Goal: Task Accomplishment & Management: Complete application form

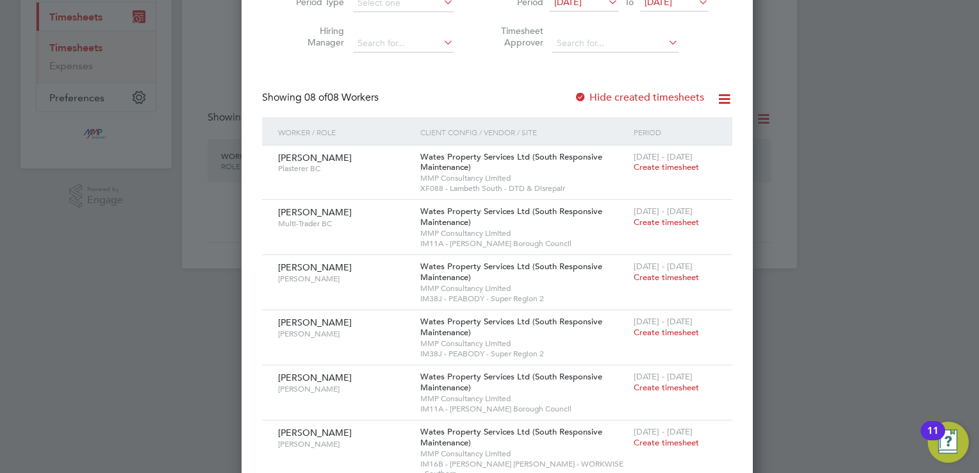
scroll to position [741, 496]
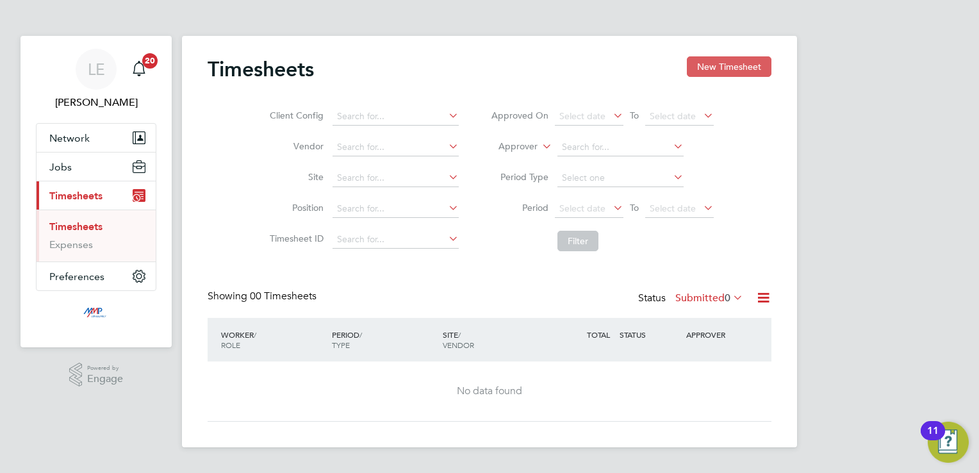
click at [723, 58] on button "New Timesheet" at bounding box center [729, 66] width 85 height 21
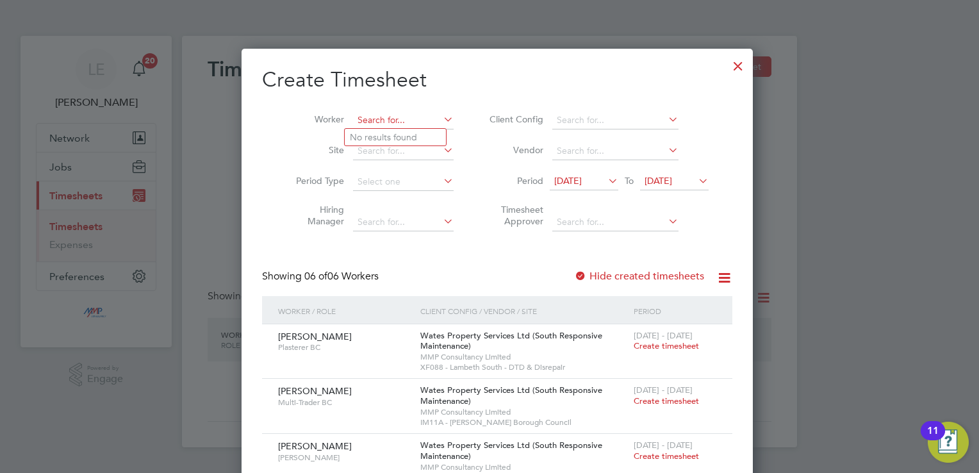
click at [377, 115] on input at bounding box center [403, 121] width 101 height 18
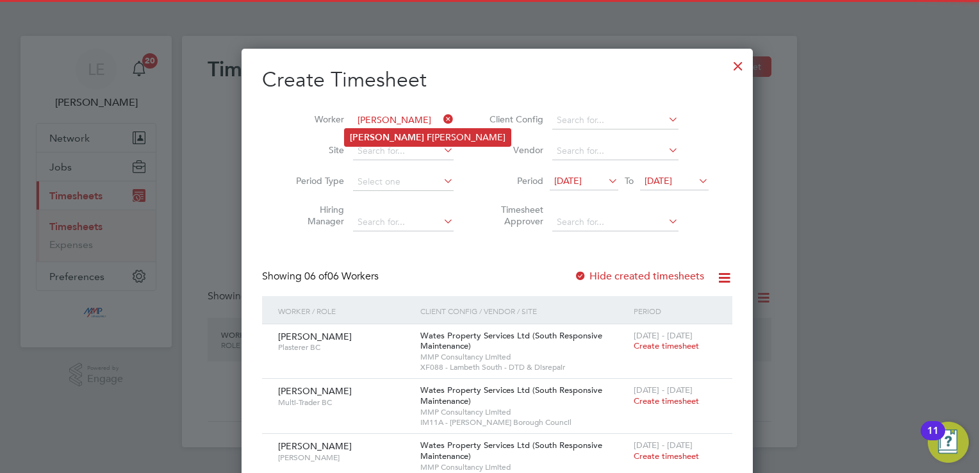
click at [427, 140] on b "F" at bounding box center [429, 137] width 5 height 11
type input "Peter Farrell"
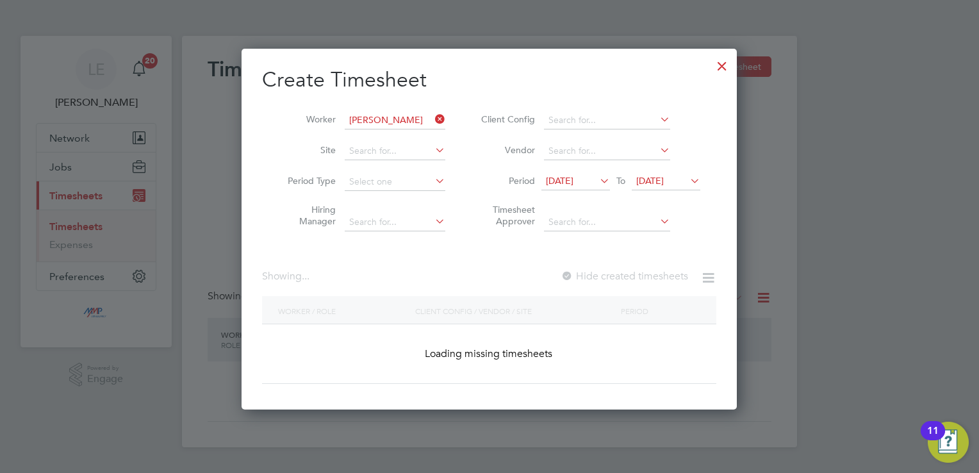
scroll to position [361, 496]
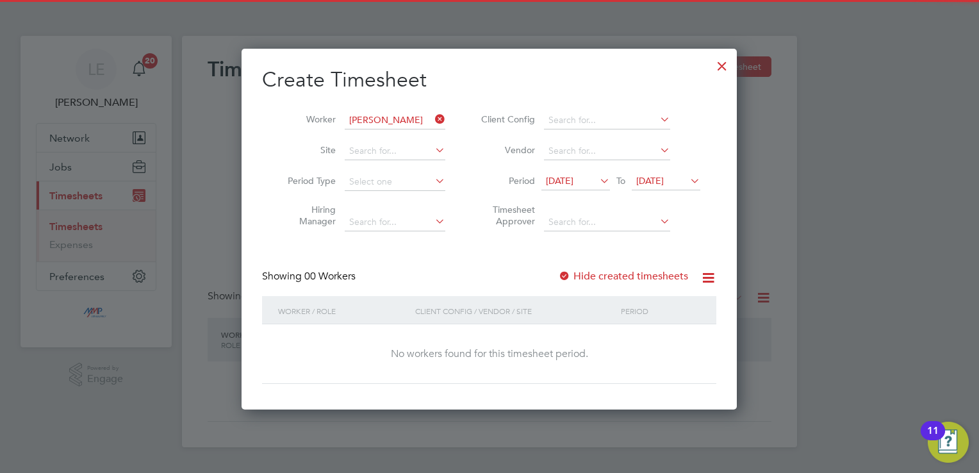
click at [574, 278] on label "Hide created timesheets" at bounding box center [623, 276] width 130 height 13
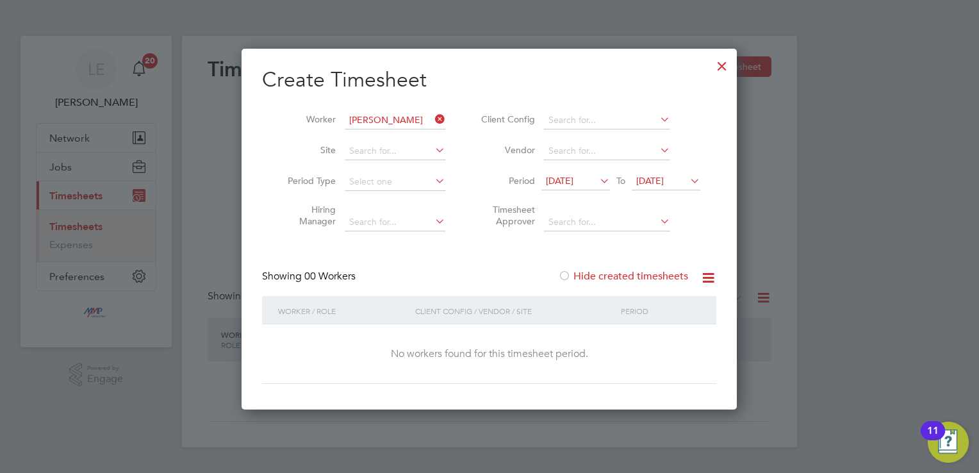
click at [574, 179] on span "[DATE]" at bounding box center [560, 181] width 28 height 12
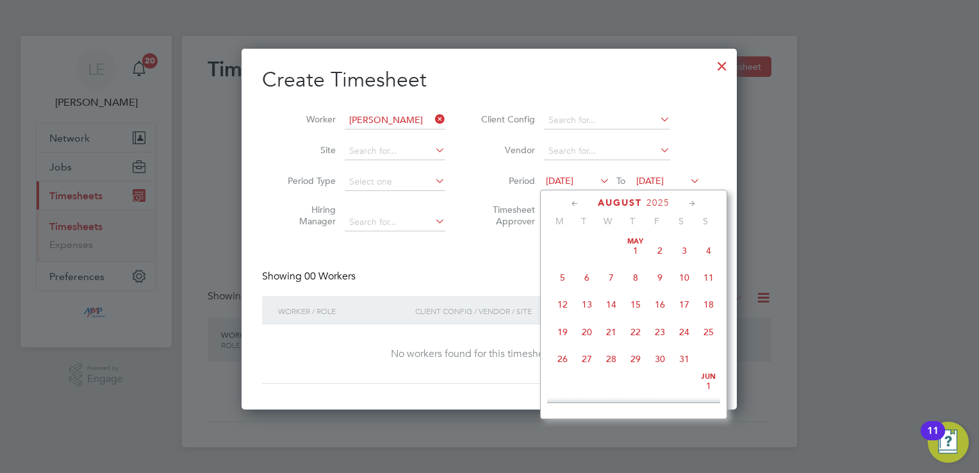
scroll to position [474, 0]
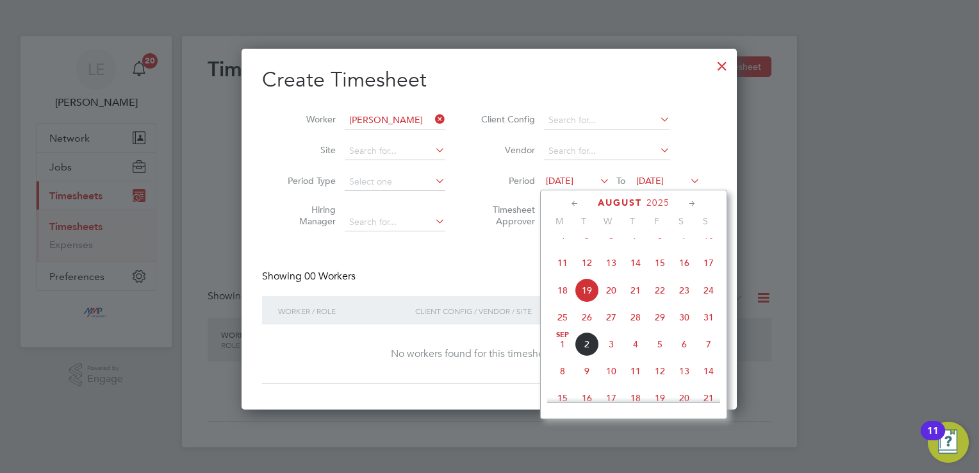
click at [679, 299] on span "23" at bounding box center [684, 290] width 24 height 24
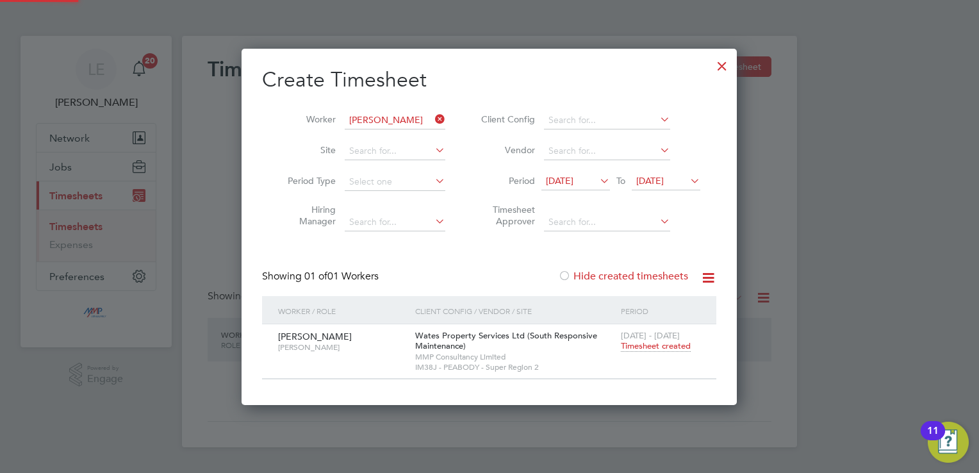
scroll to position [356, 496]
click at [653, 349] on span "Timesheet created" at bounding box center [656, 346] width 70 height 12
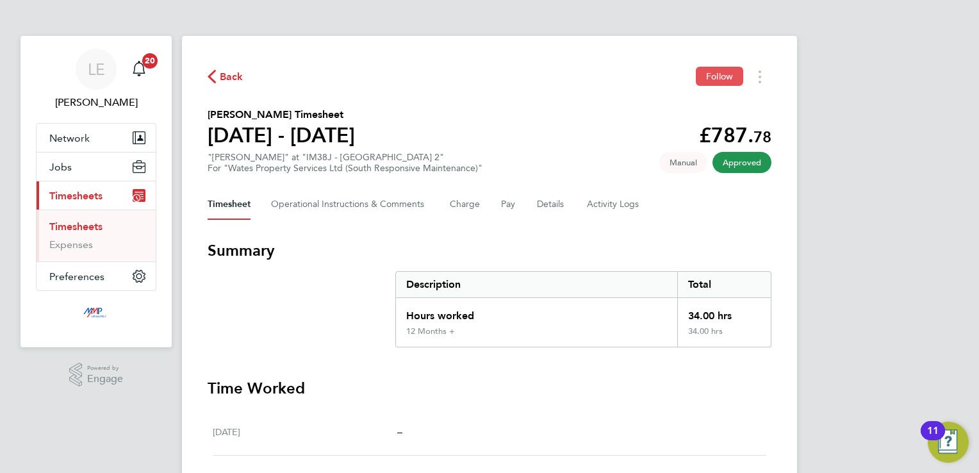
click at [715, 78] on span "Follow" at bounding box center [719, 77] width 27 height 12
click at [228, 76] on span "Back" at bounding box center [232, 76] width 24 height 15
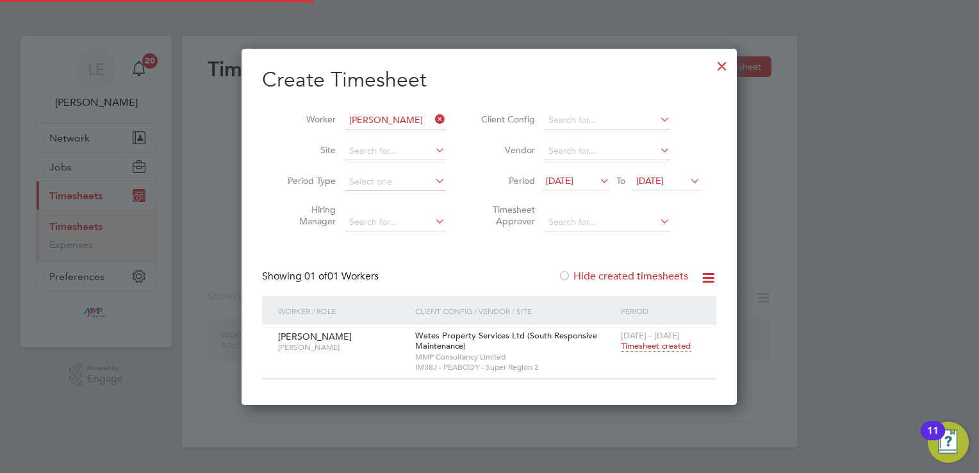
scroll to position [356, 496]
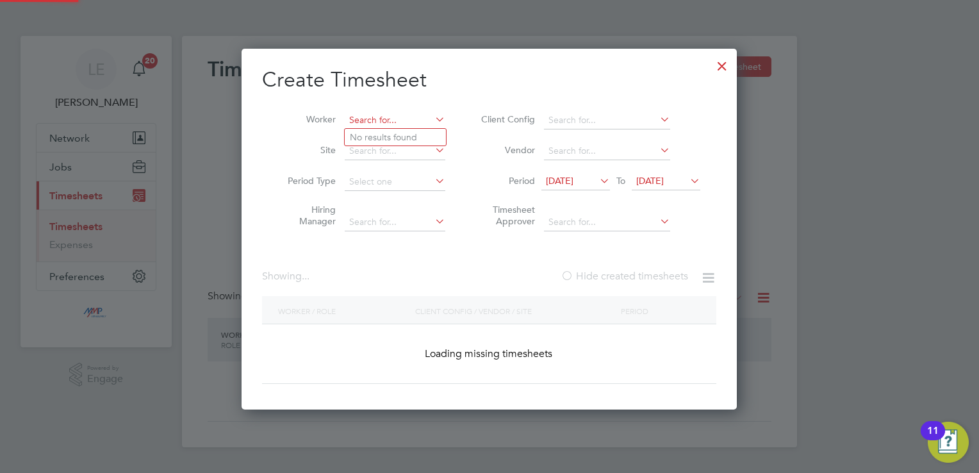
click at [395, 120] on input at bounding box center [395, 121] width 101 height 18
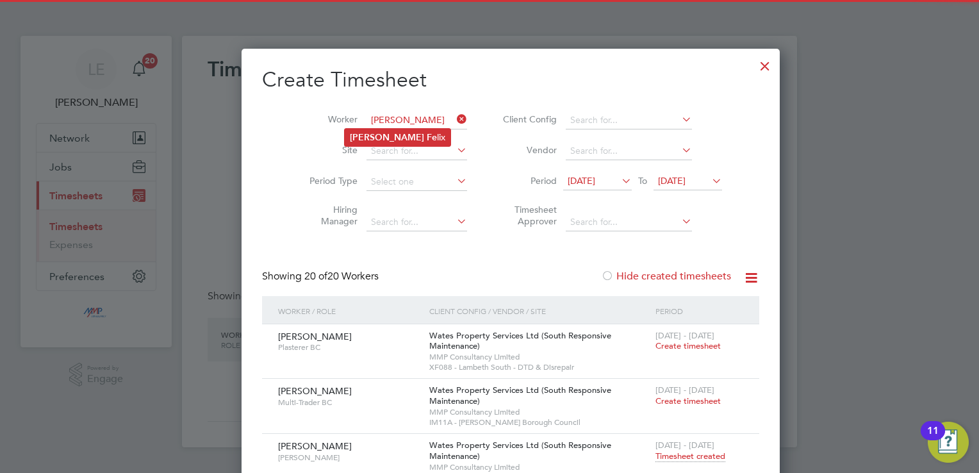
click at [385, 130] on li "Neville Fe lix" at bounding box center [398, 137] width 106 height 17
type input "Neville Felix"
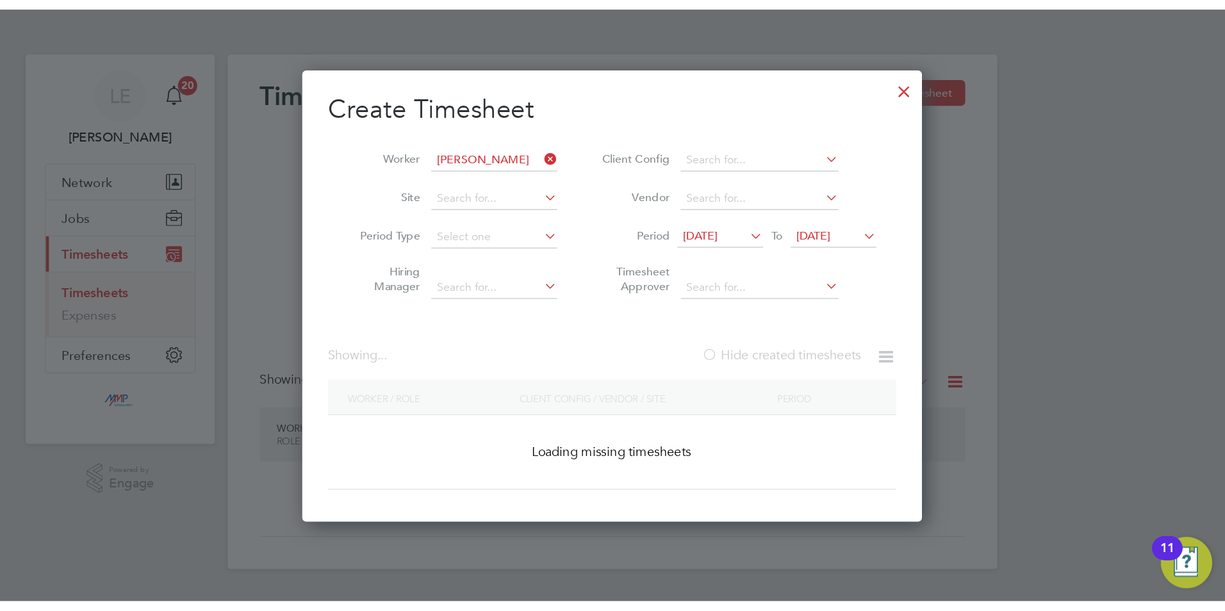
scroll to position [356, 496]
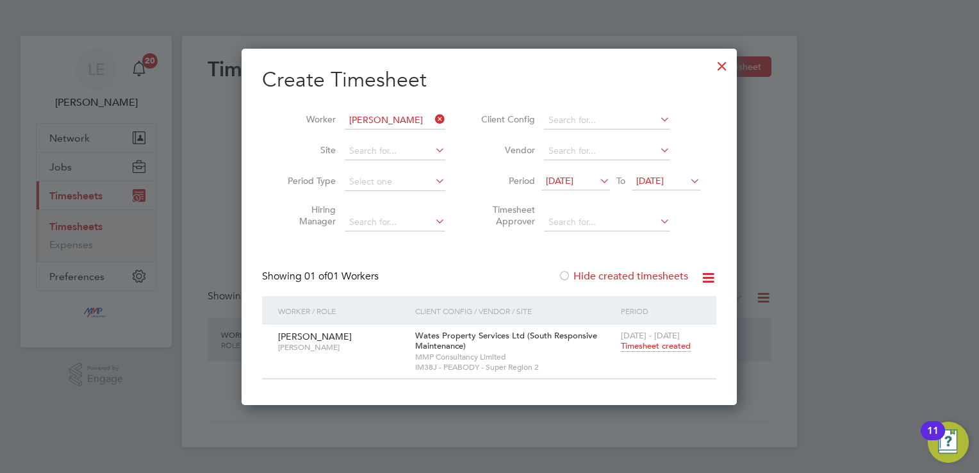
click at [642, 344] on span "Timesheet created" at bounding box center [656, 346] width 70 height 12
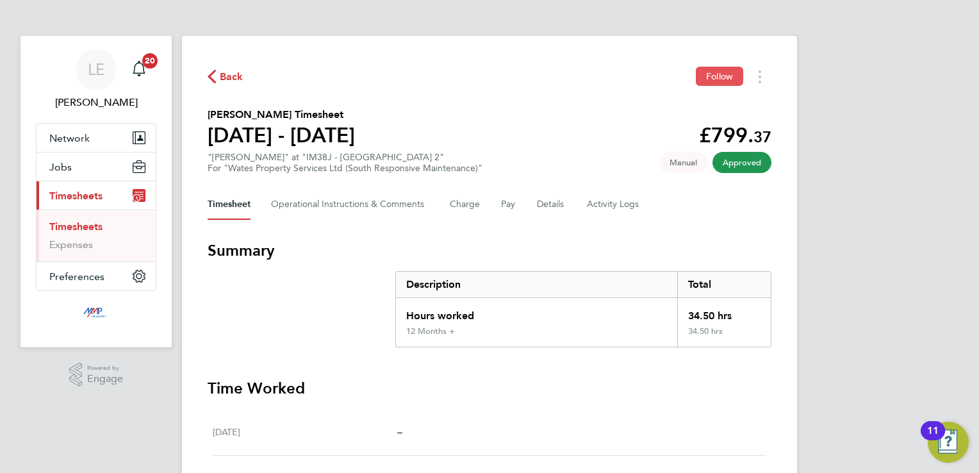
click at [718, 76] on span "Follow" at bounding box center [719, 77] width 27 height 12
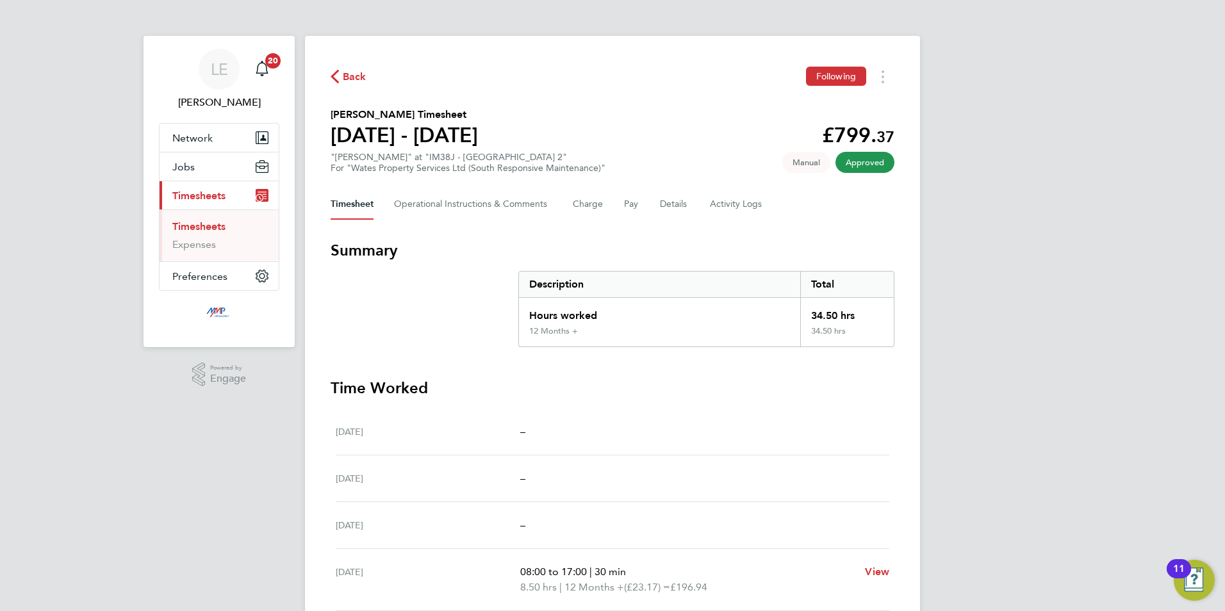
click at [194, 228] on link "Timesheets" at bounding box center [198, 226] width 53 height 12
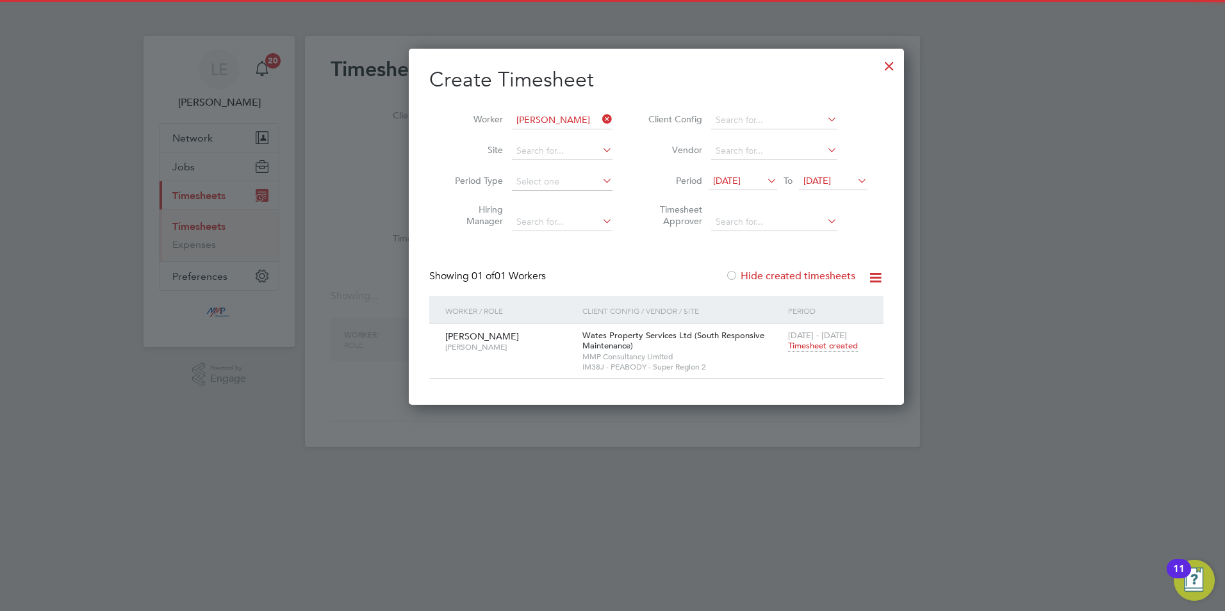
scroll to position [357, 496]
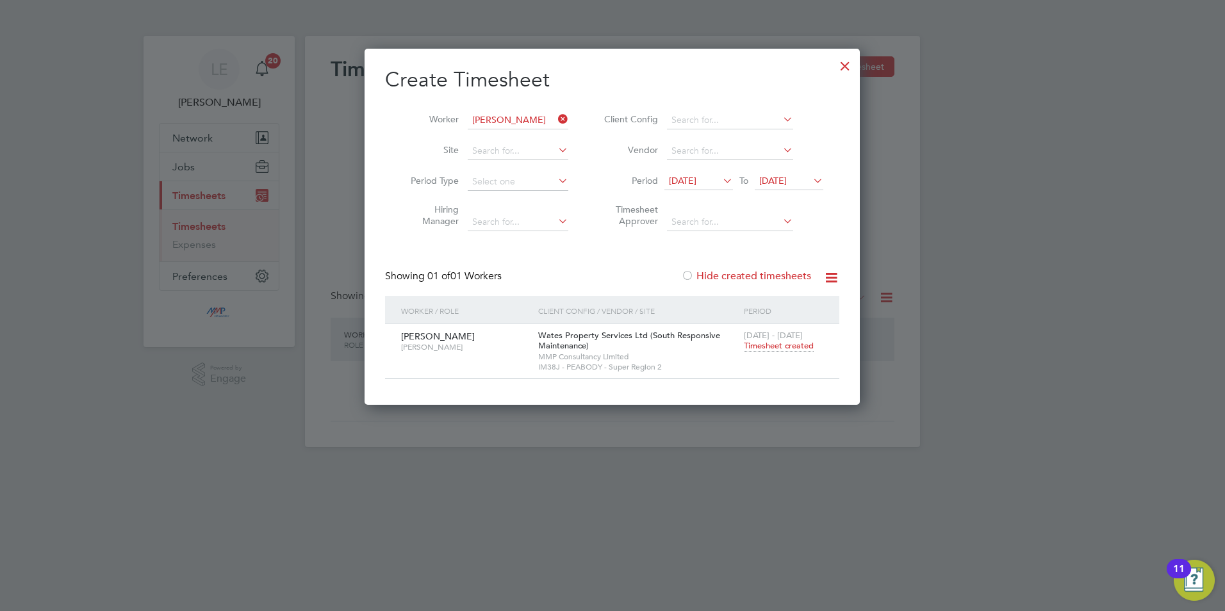
click at [844, 62] on div at bounding box center [845, 62] width 23 height 23
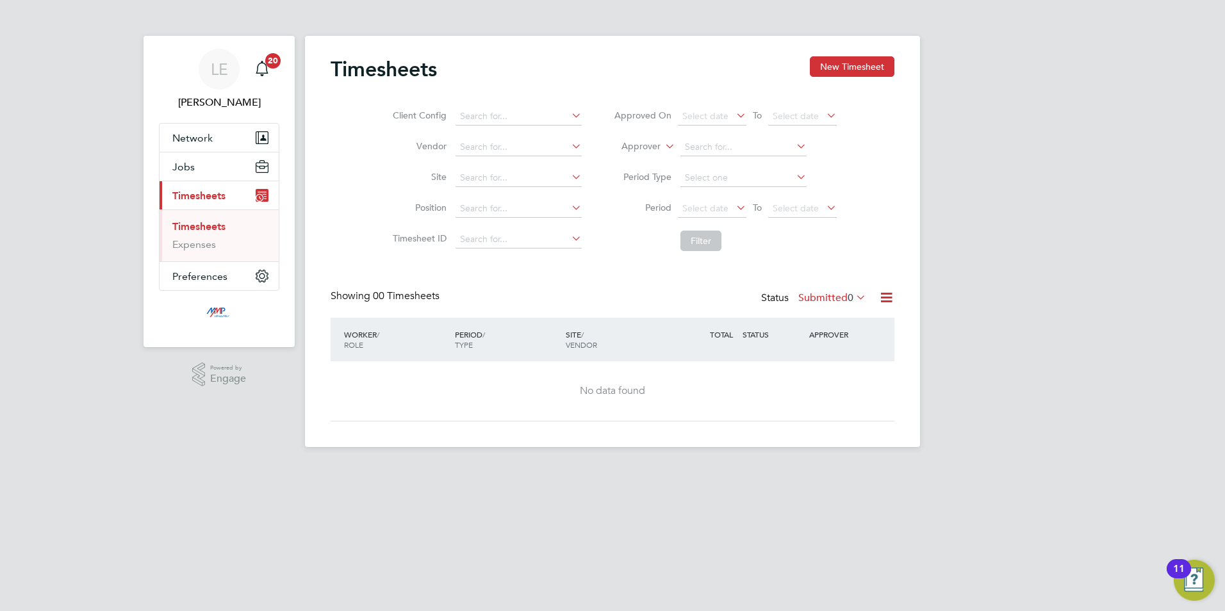
click at [844, 62] on button "New Timesheet" at bounding box center [852, 66] width 85 height 21
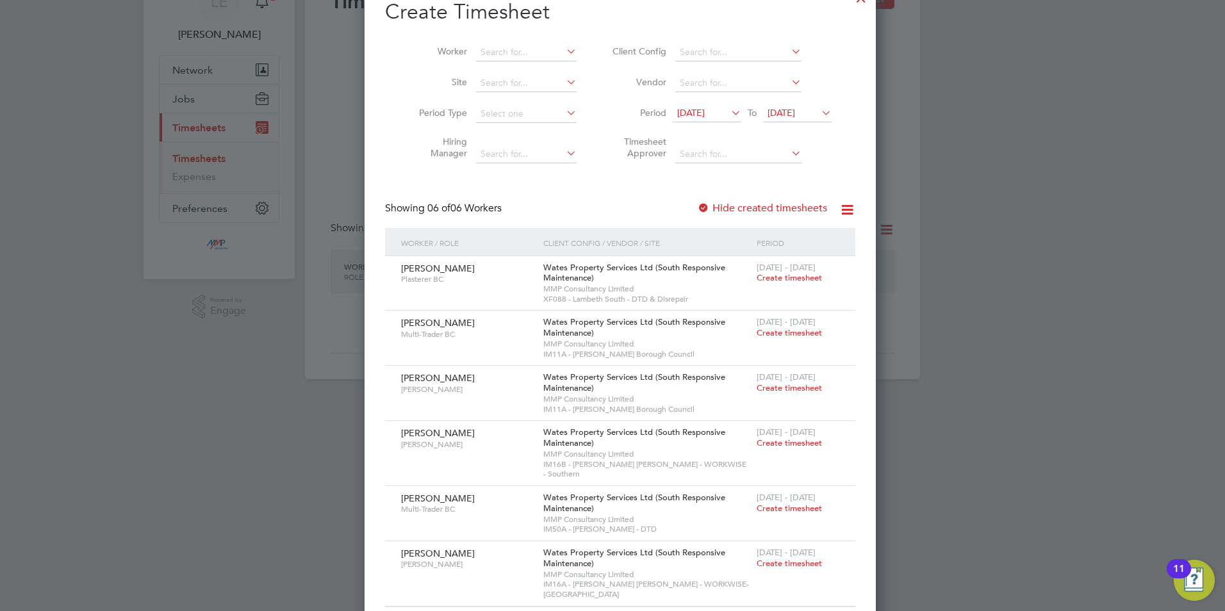
scroll to position [69, 0]
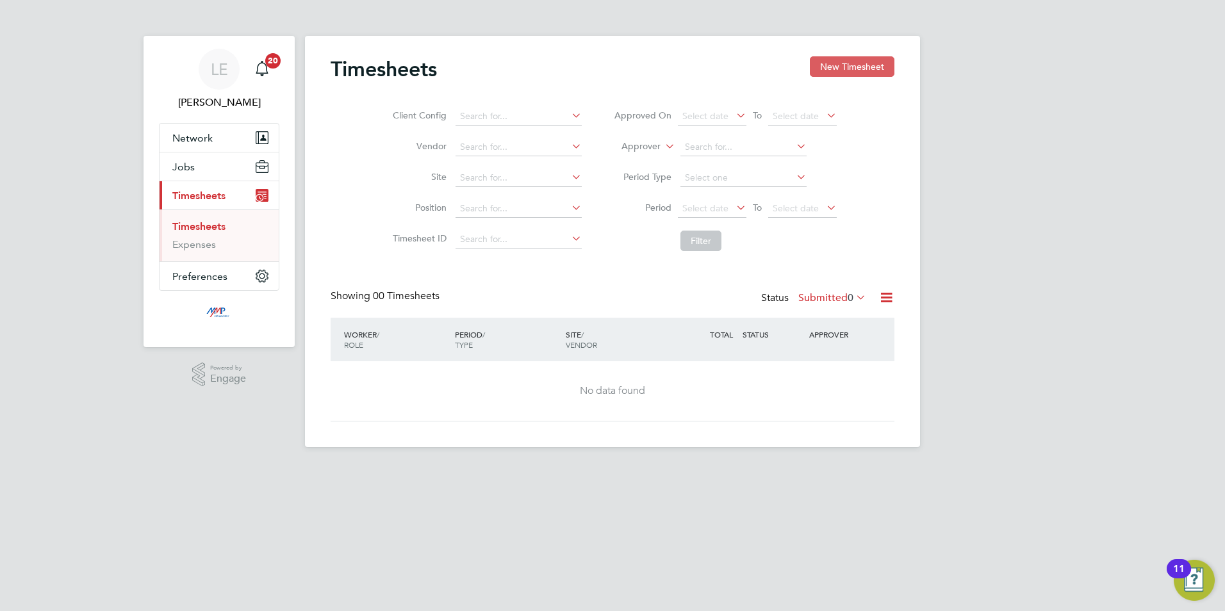
click at [858, 60] on button "New Timesheet" at bounding box center [852, 66] width 85 height 21
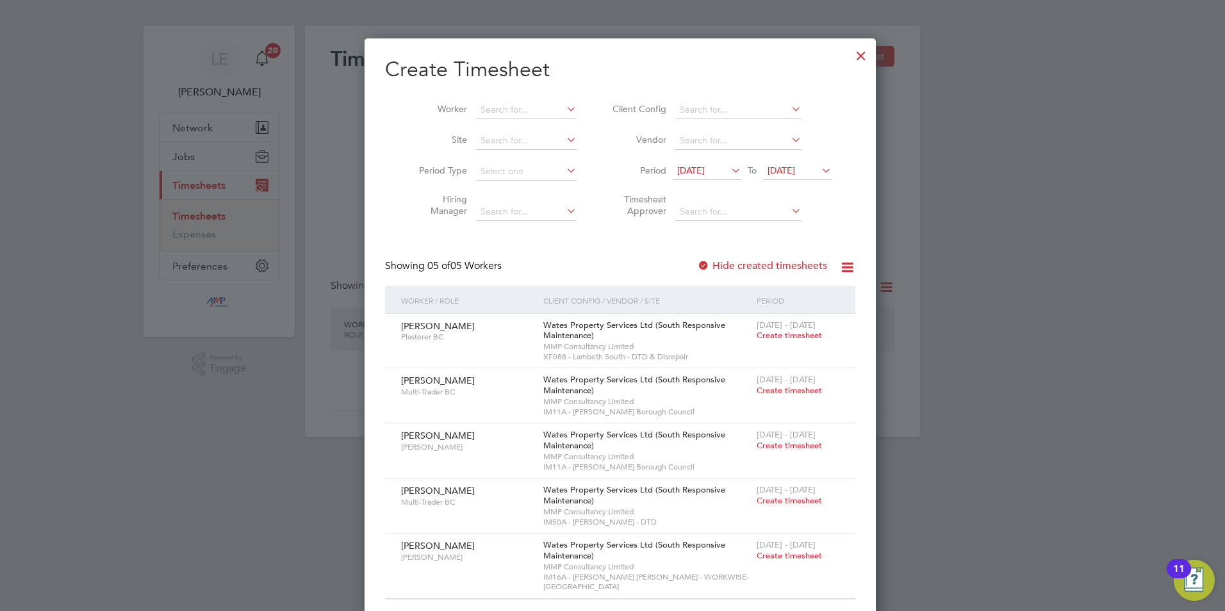
scroll to position [13, 0]
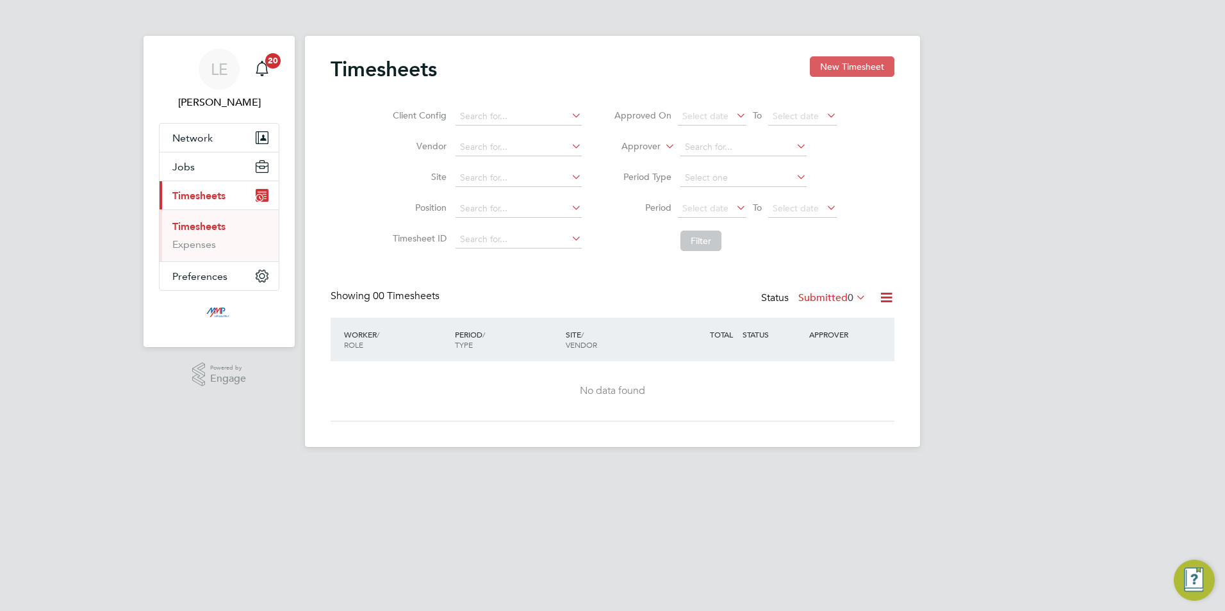
click at [842, 64] on button "New Timesheet" at bounding box center [852, 66] width 85 height 21
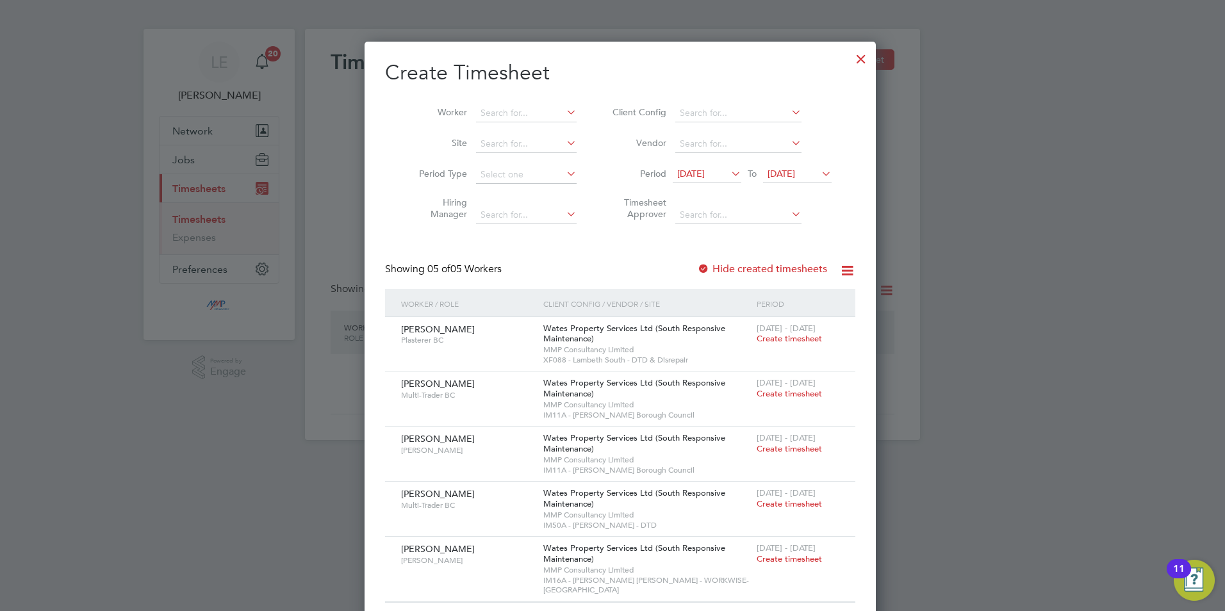
scroll to position [13, 0]
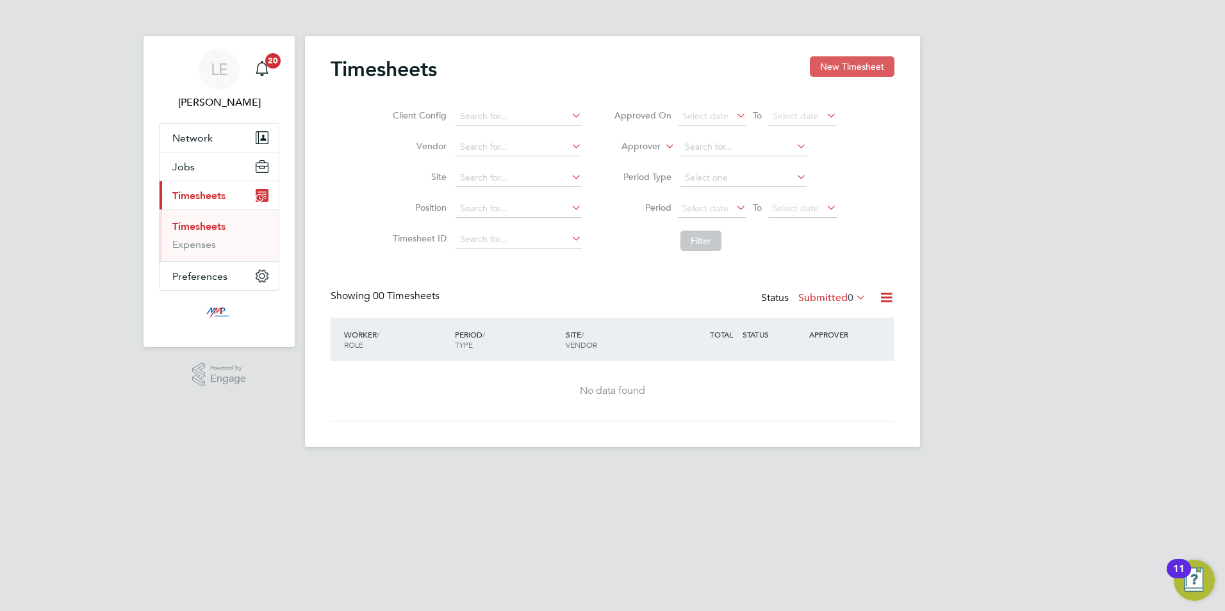
click at [837, 68] on button "New Timesheet" at bounding box center [852, 66] width 85 height 21
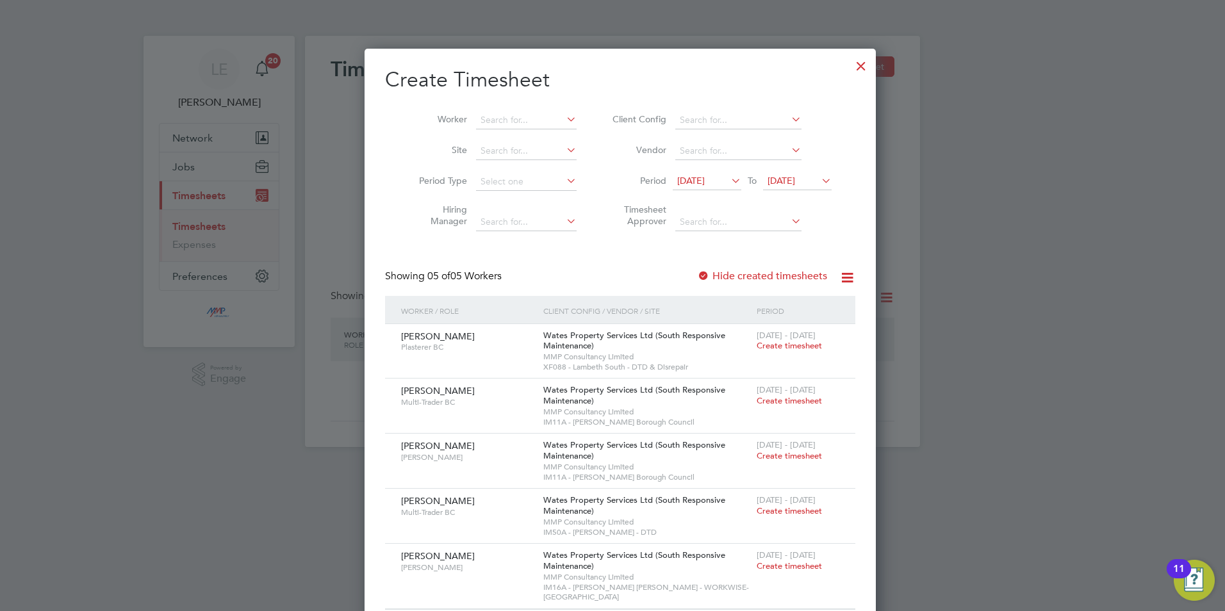
scroll to position [13, 0]
